Goal: Task Accomplishment & Management: Manage account settings

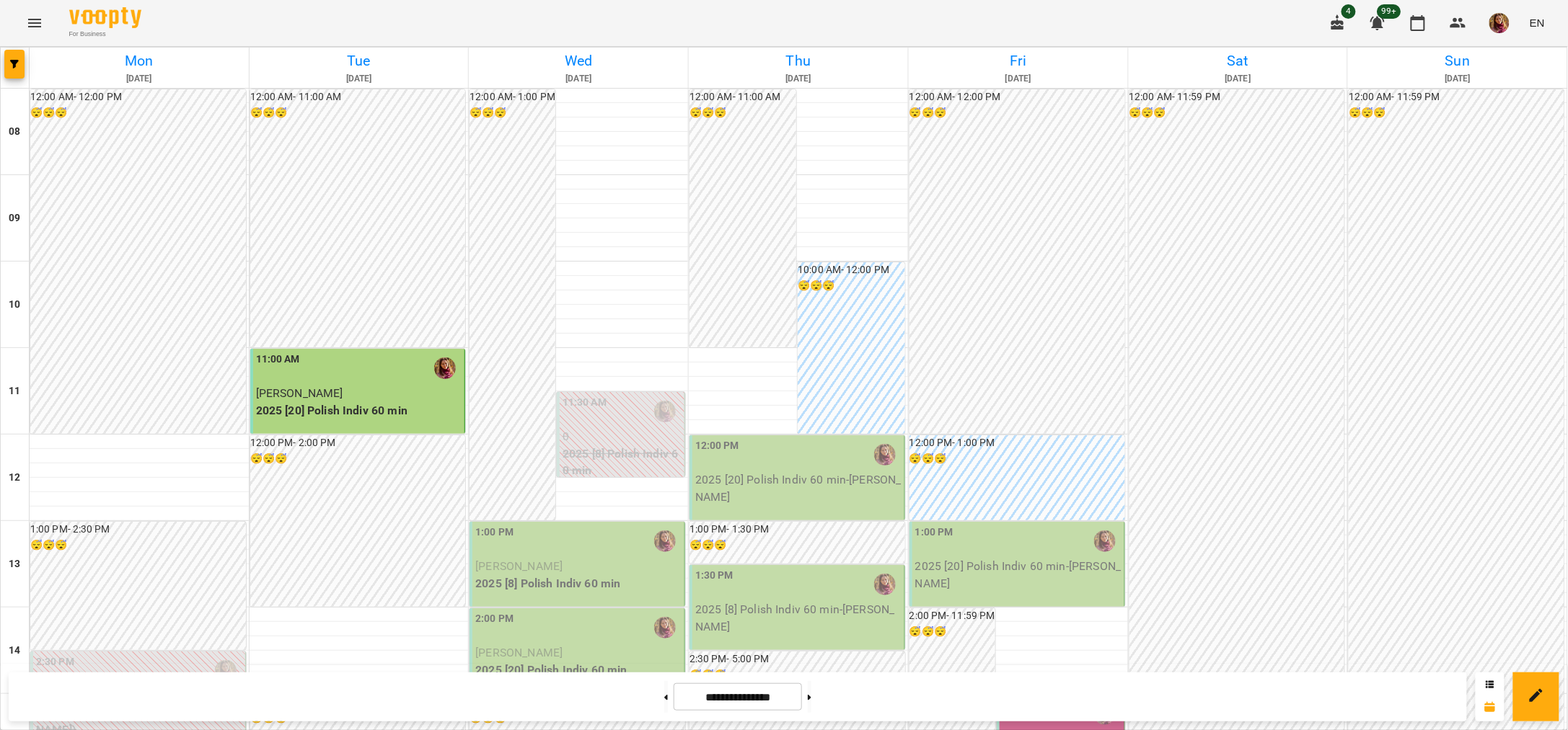
scroll to position [360, 0]
click at [597, 525] on div "1:00 PM" at bounding box center [578, 541] width 206 height 33
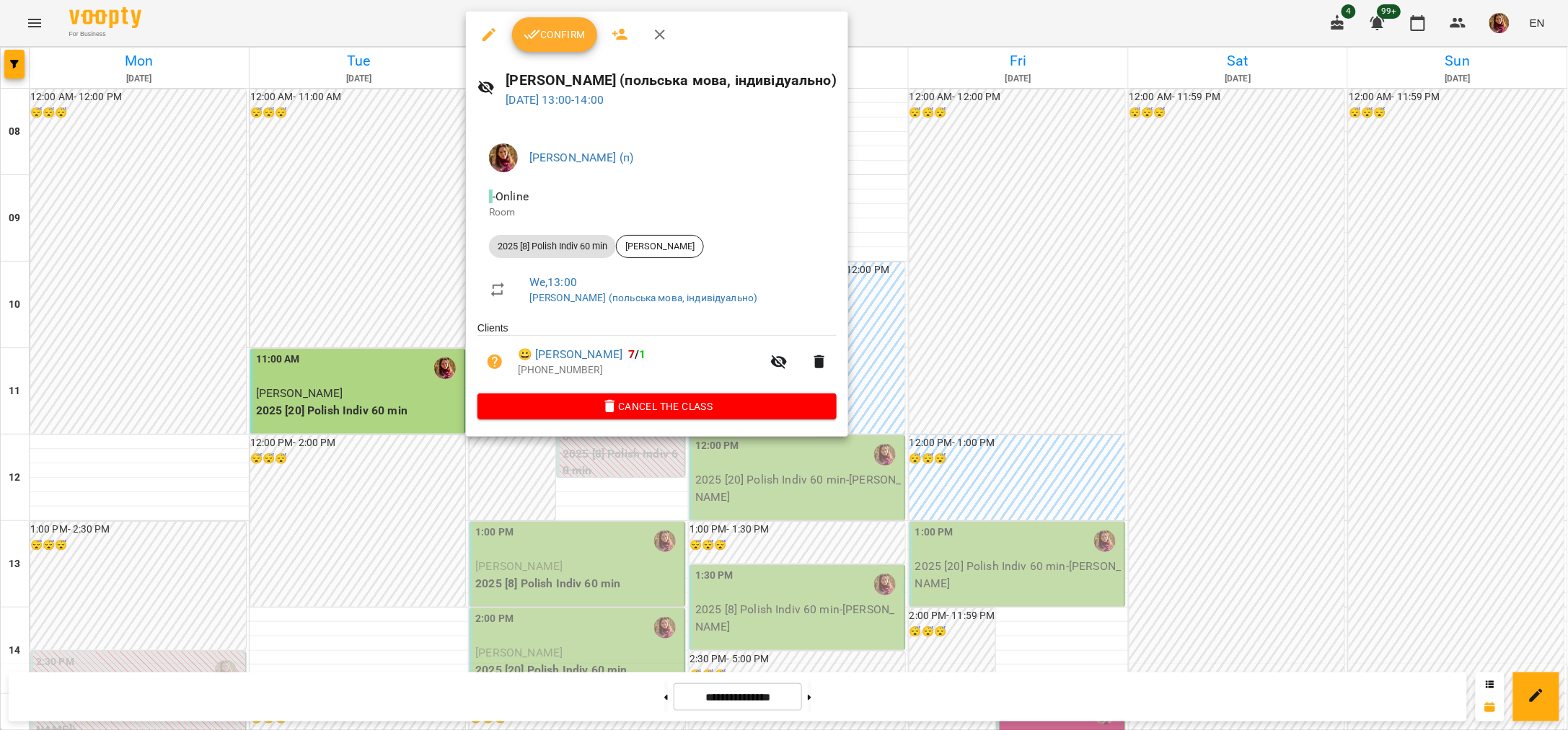
click at [543, 39] on span "Confirm" at bounding box center [554, 35] width 62 height 18
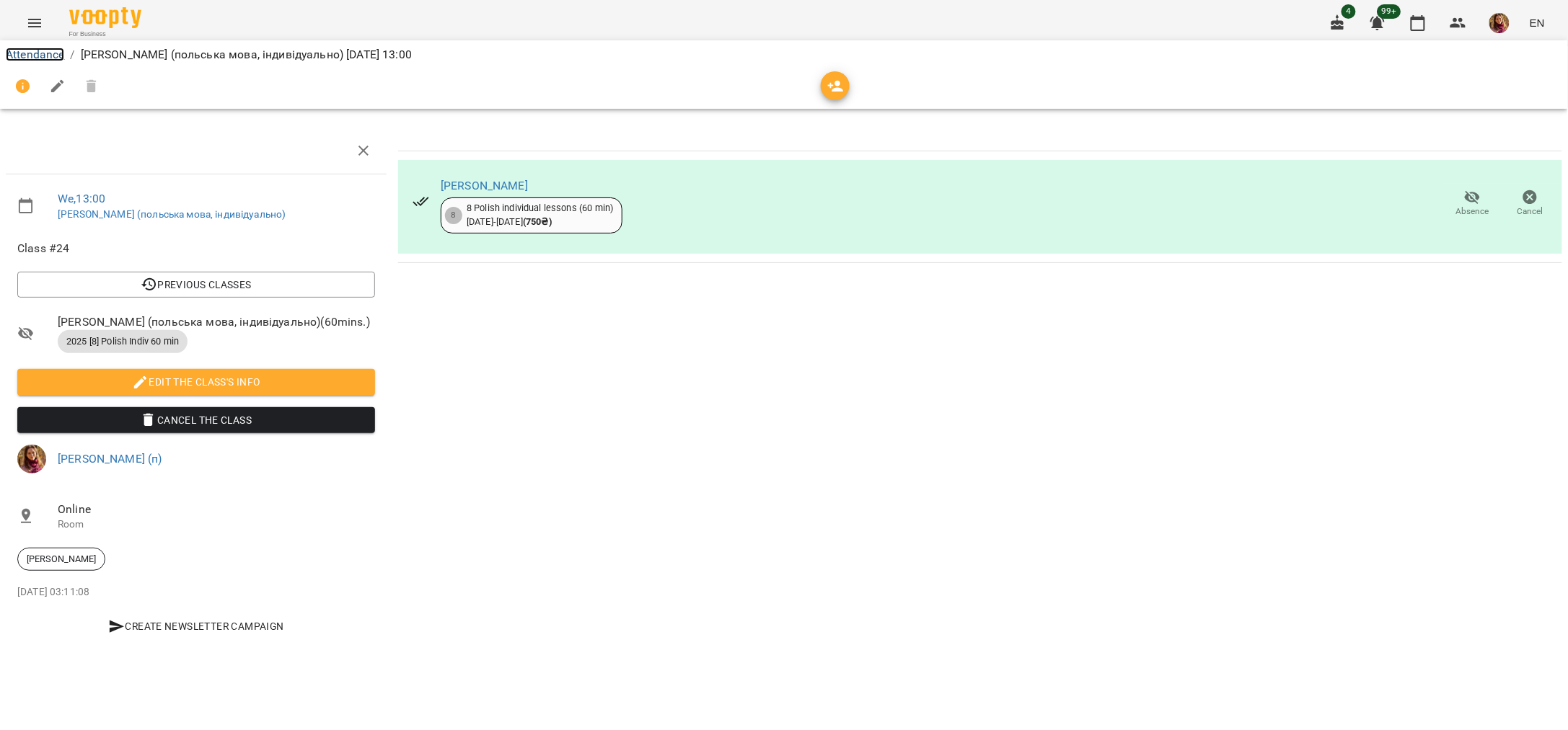
click at [47, 49] on link "Attendance" at bounding box center [35, 54] width 59 height 14
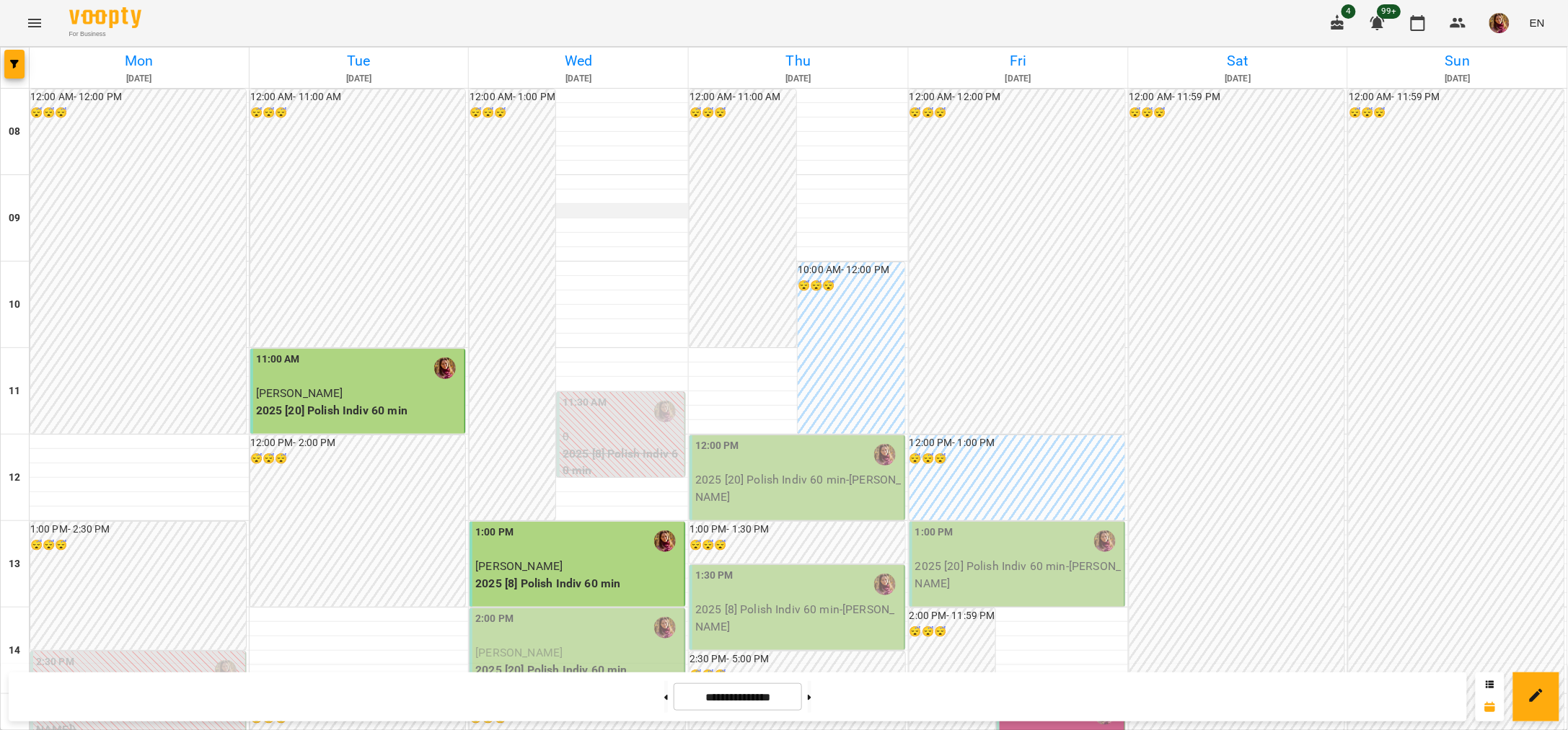
scroll to position [269, 0]
click at [571, 611] on div "2:00 PM" at bounding box center [578, 627] width 206 height 33
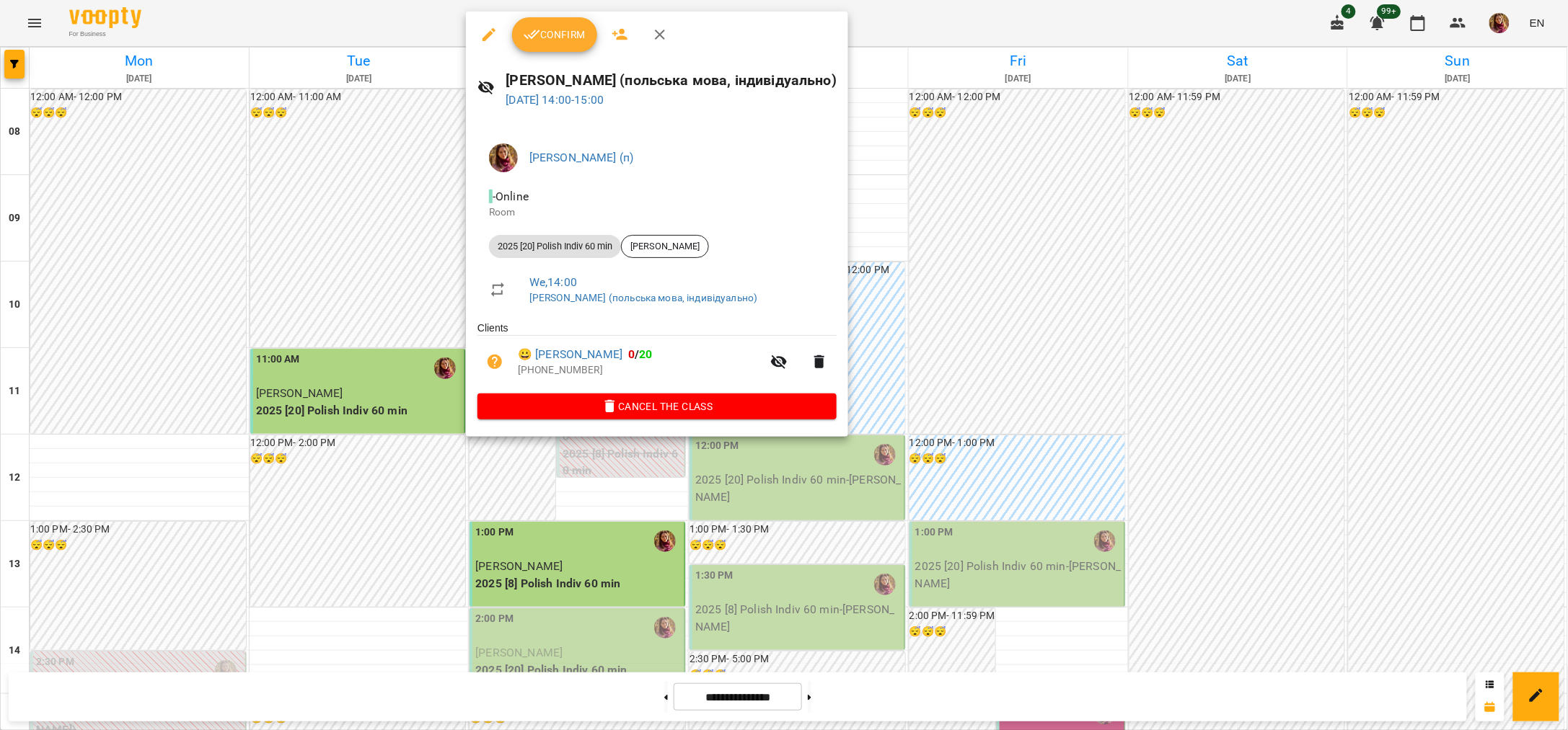
click at [576, 38] on span "Confirm" at bounding box center [554, 35] width 62 height 18
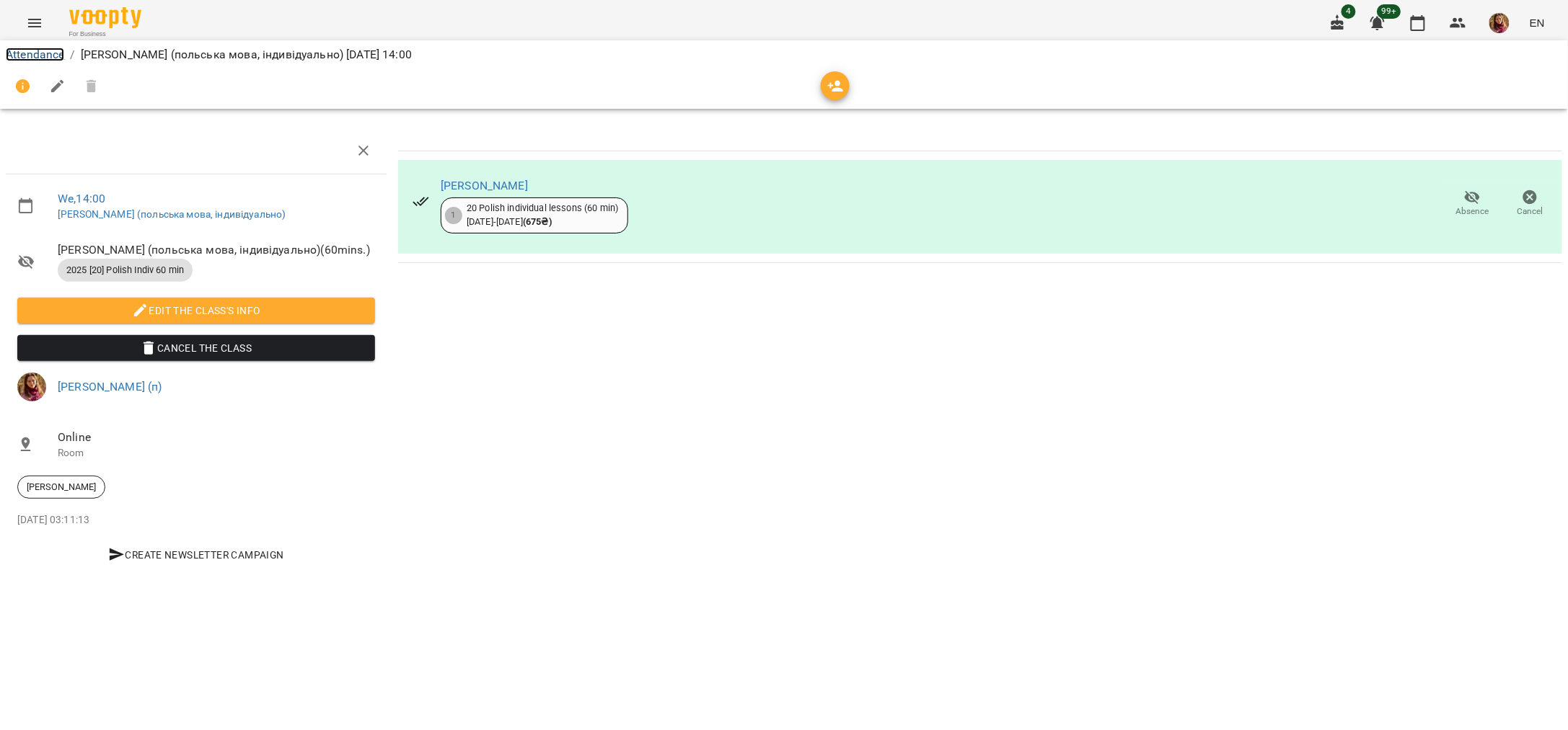
click at [51, 58] on link "Attendance" at bounding box center [35, 54] width 59 height 14
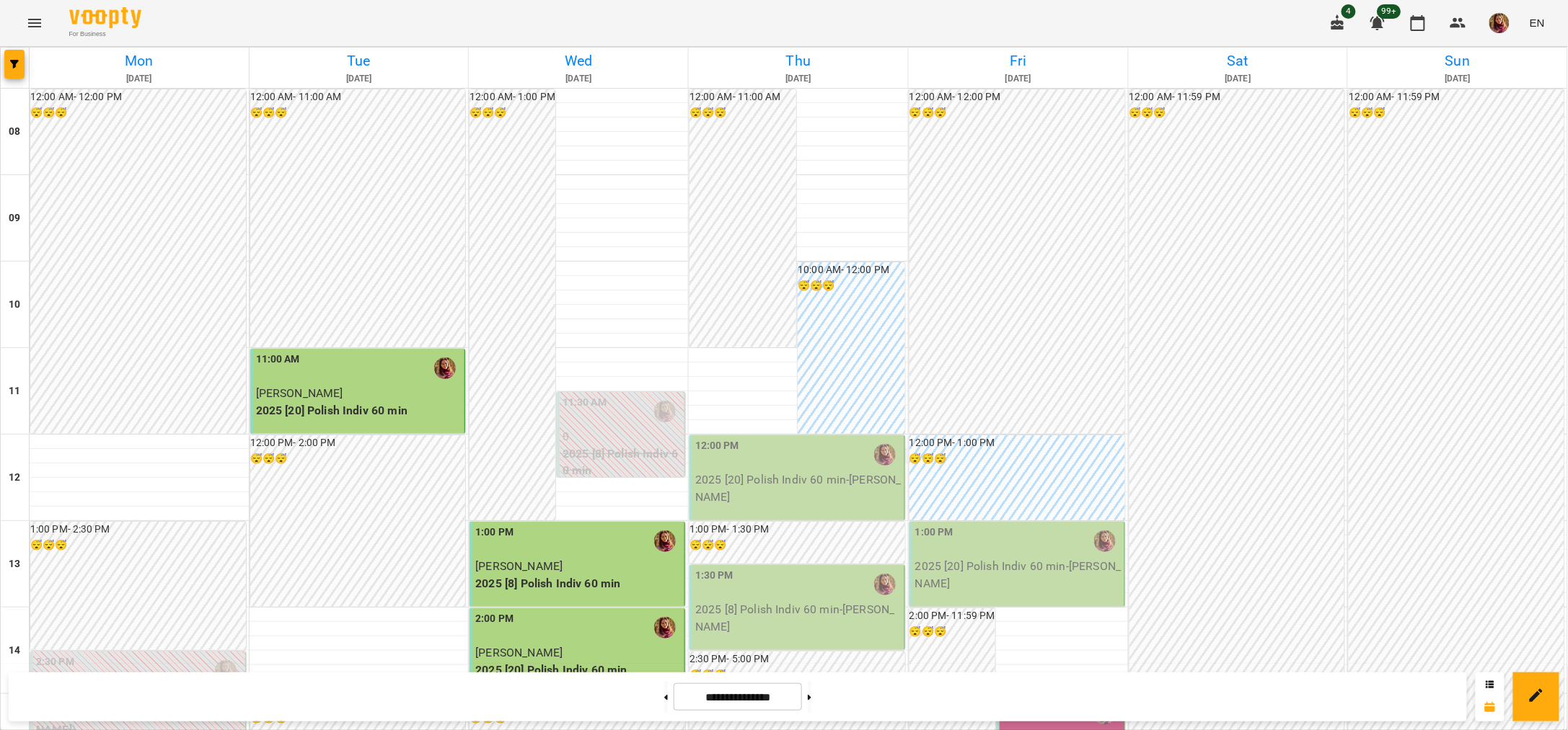
scroll to position [540, 0]
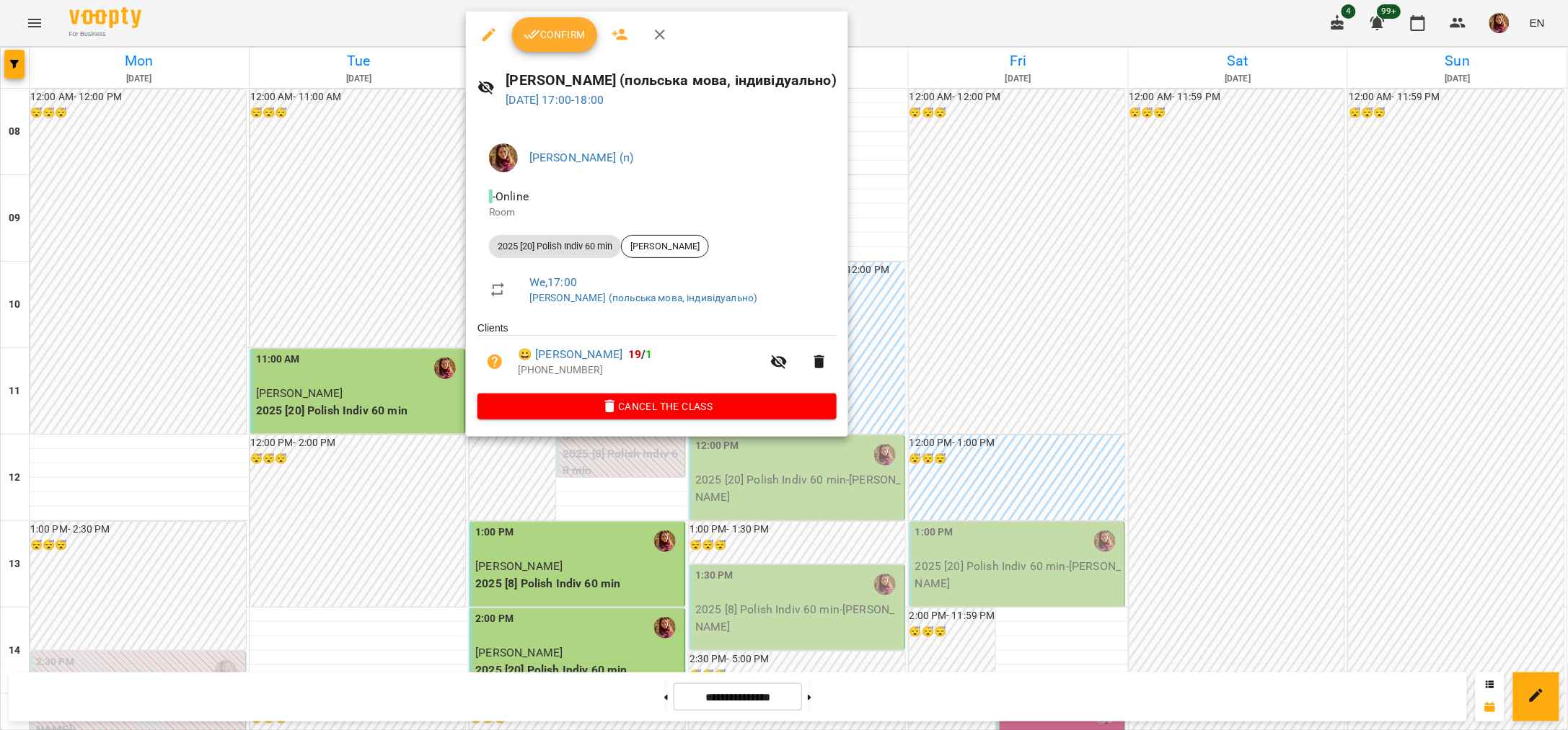
click at [567, 24] on button "Confirm" at bounding box center [555, 35] width 85 height 35
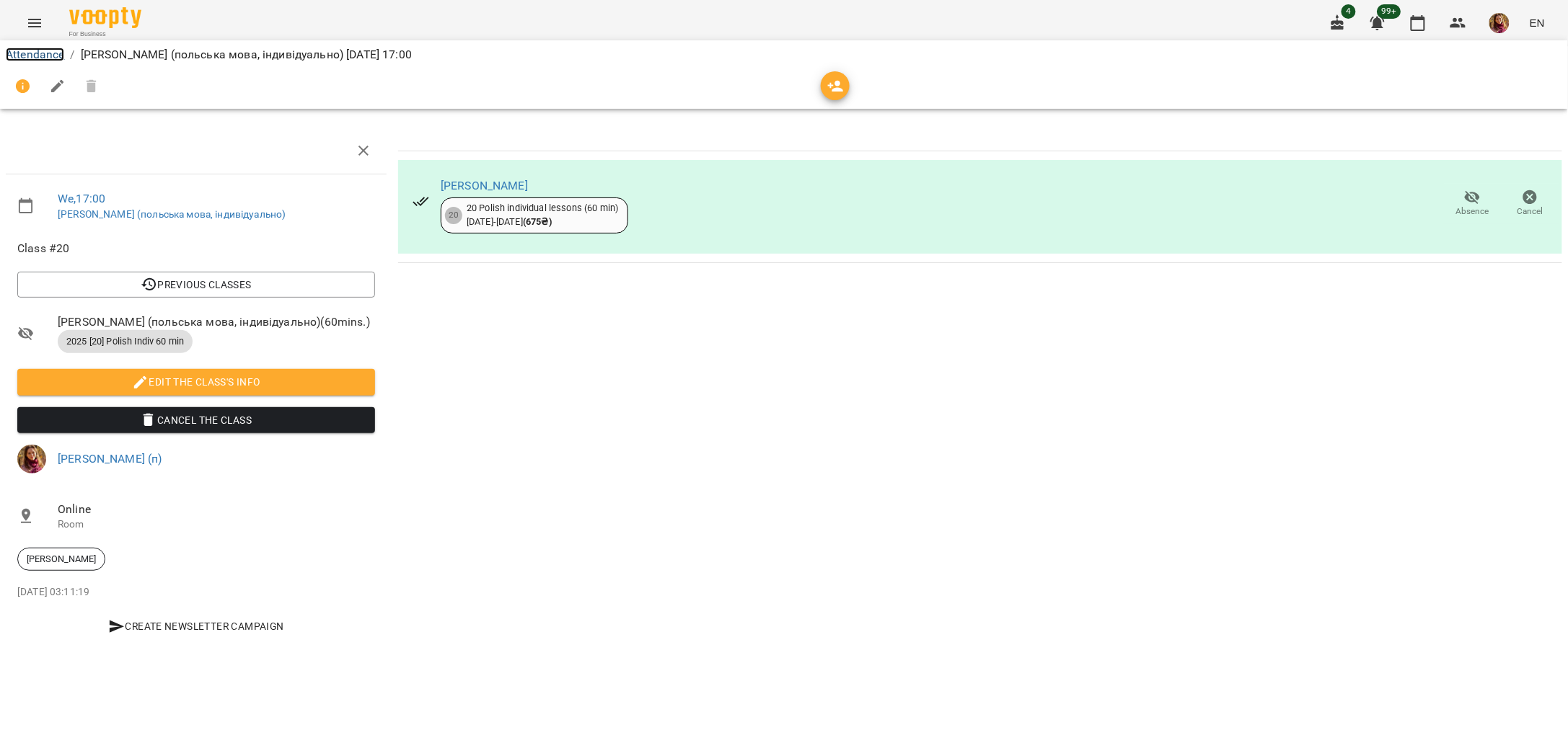
click at [54, 51] on link "Attendance" at bounding box center [35, 54] width 59 height 14
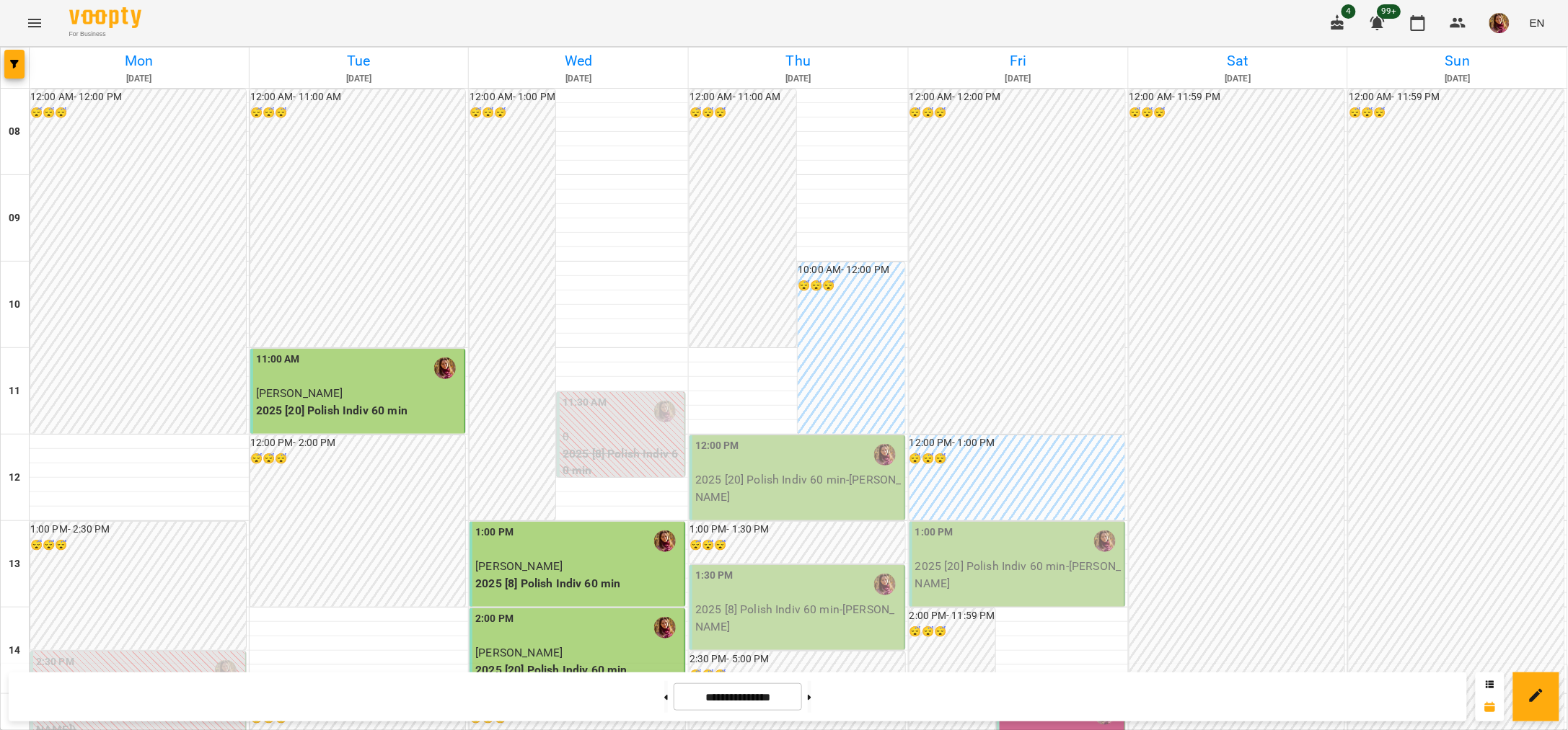
scroll to position [180, 0]
